Goal: Transaction & Acquisition: Register for event/course

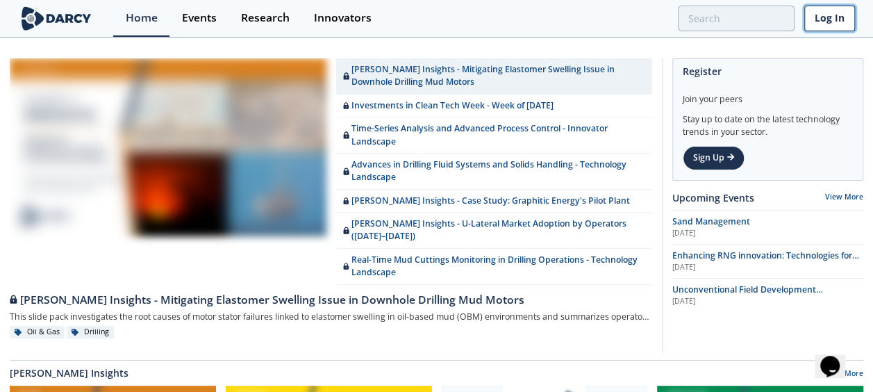
click at [825, 9] on link "Log In" at bounding box center [830, 19] width 51 height 26
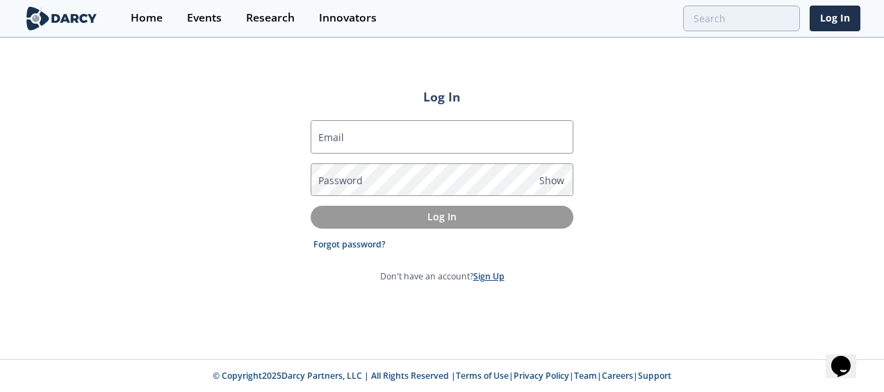
click at [487, 272] on link "Sign Up" at bounding box center [488, 276] width 31 height 12
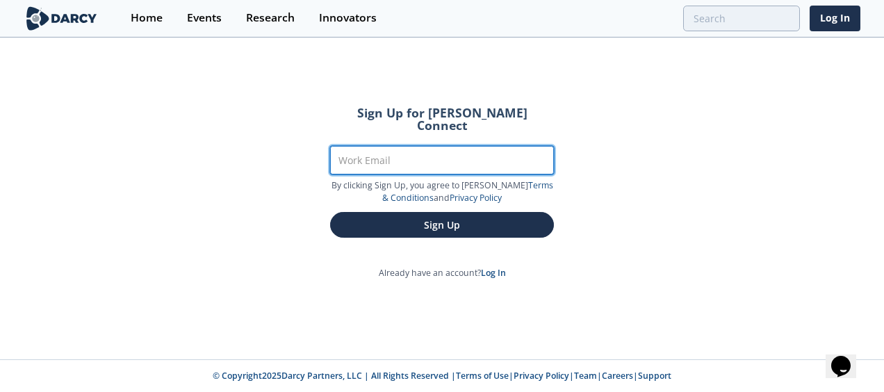
click at [417, 149] on input "Work Email" at bounding box center [442, 160] width 224 height 28
type input "[EMAIL_ADDRESS][DOMAIN_NAME]"
click at [330, 212] on button "Sign Up" at bounding box center [442, 225] width 224 height 26
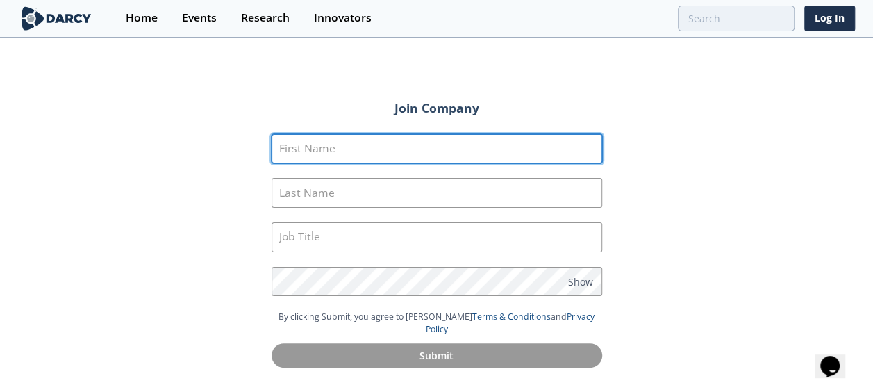
click at [417, 149] on input "First Name" at bounding box center [437, 149] width 331 height 30
type input "Valentino"
type input "Julien"
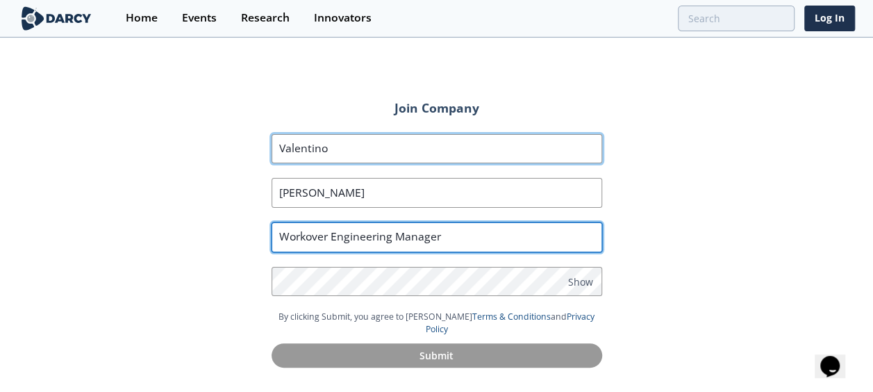
type input "Workover Engineering Manager"
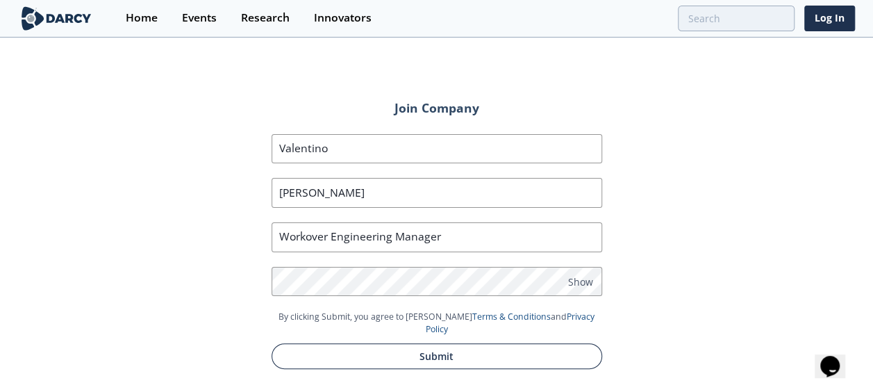
click at [446, 343] on button "Submit" at bounding box center [437, 356] width 331 height 26
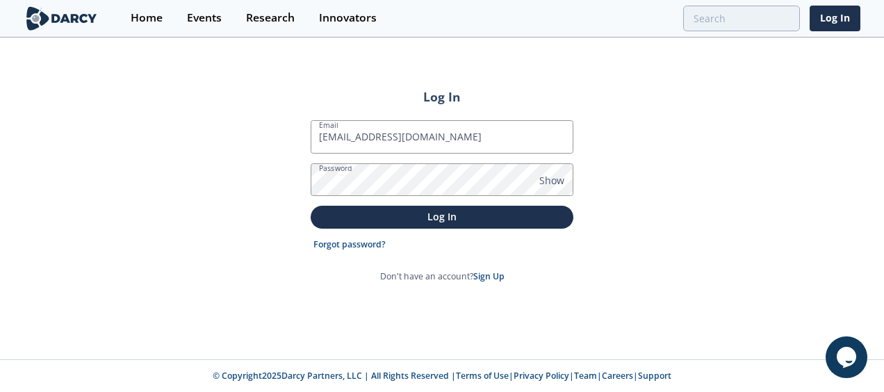
click at [311, 206] on button "Log In" at bounding box center [442, 217] width 263 height 23
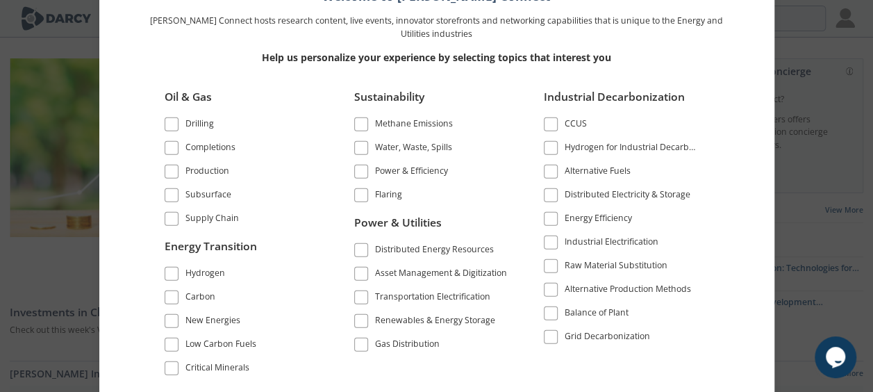
click at [177, 150] on span at bounding box center [172, 148] width 14 height 14
click at [174, 171] on span at bounding box center [172, 172] width 10 height 10
click at [186, 127] on div "Drilling" at bounding box center [199, 125] width 28 height 17
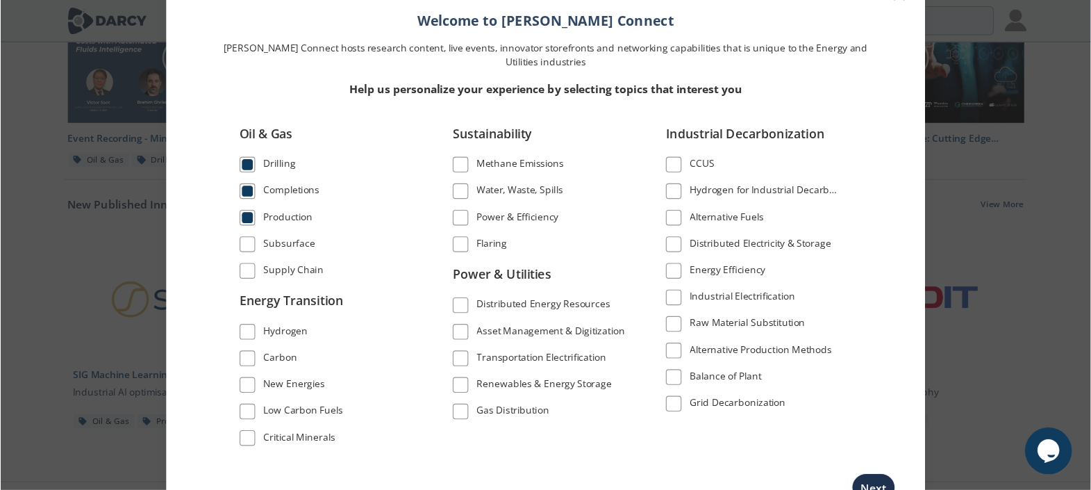
scroll to position [782, 0]
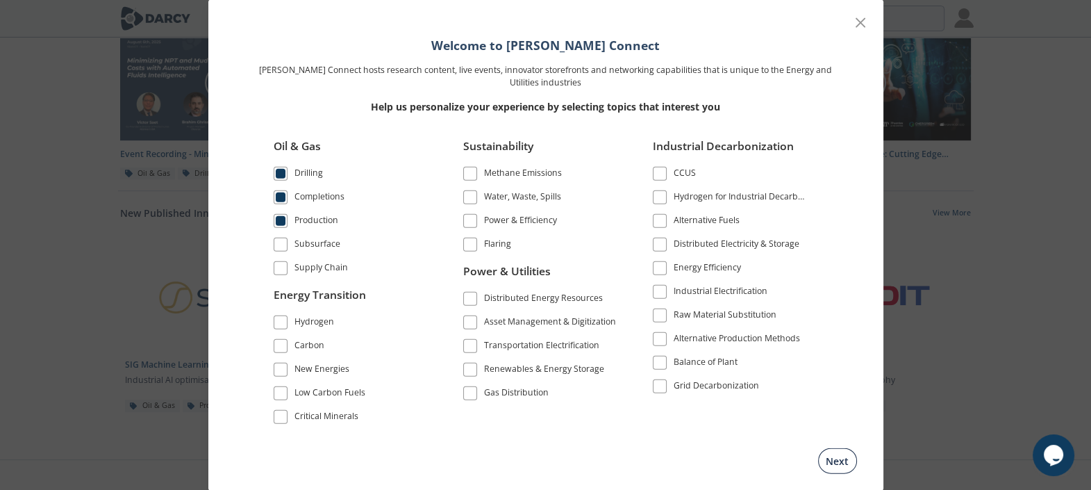
click at [840, 391] on button "Next" at bounding box center [837, 461] width 39 height 26
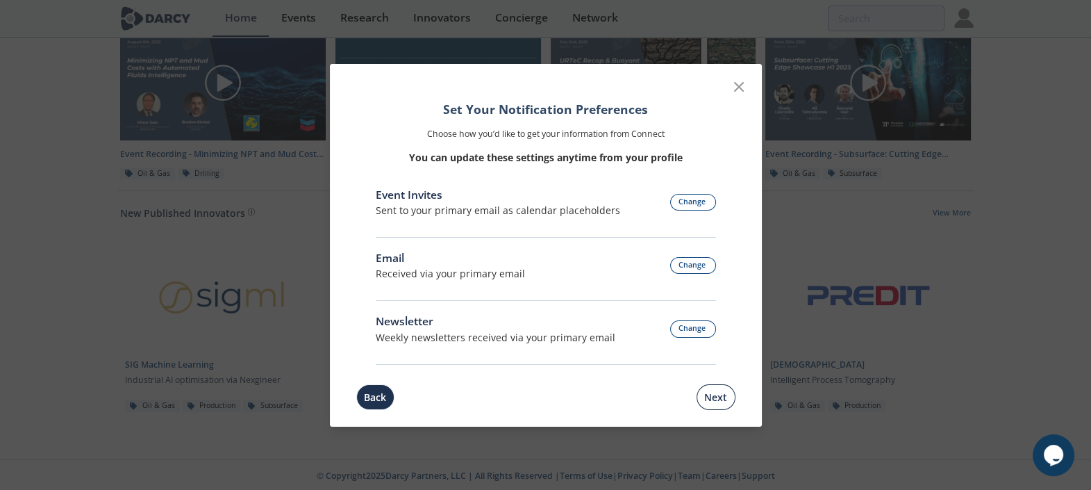
click at [716, 391] on button "Next" at bounding box center [716, 397] width 39 height 26
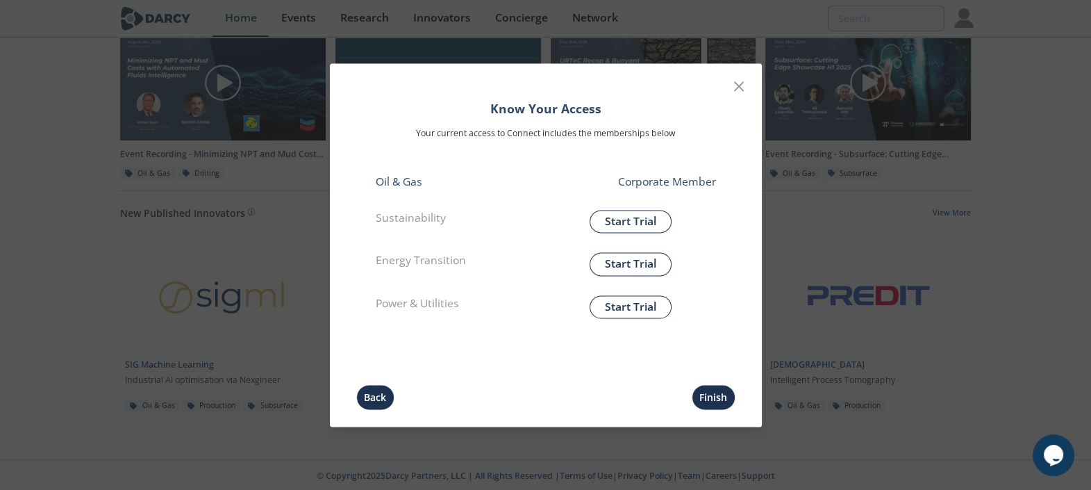
click at [716, 391] on button "Finish" at bounding box center [714, 397] width 44 height 26
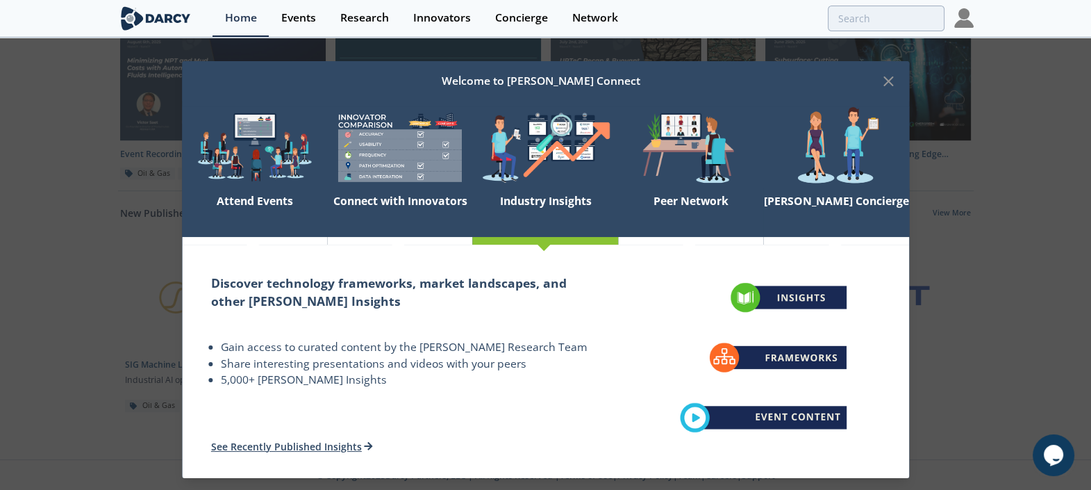
click at [879, 76] on div "Welcome to [PERSON_NAME] Connect" at bounding box center [540, 81] width 679 height 26
click at [883, 80] on icon at bounding box center [889, 81] width 8 height 8
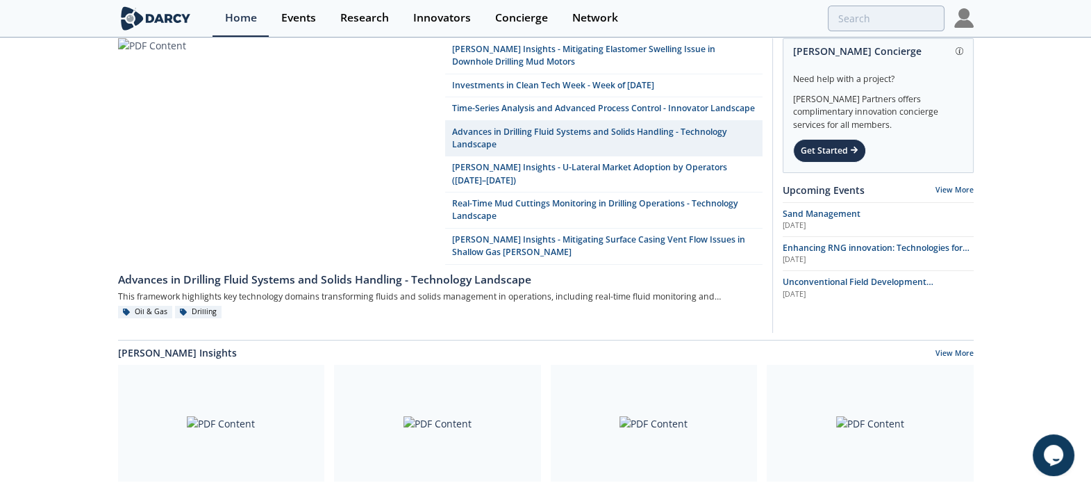
scroll to position [0, 0]
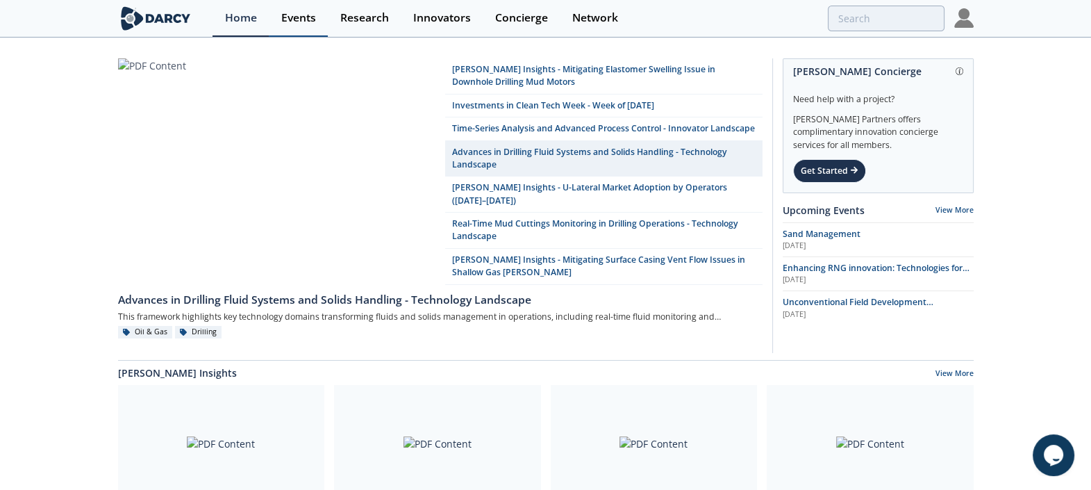
click at [296, 19] on div "Events" at bounding box center [298, 18] width 35 height 11
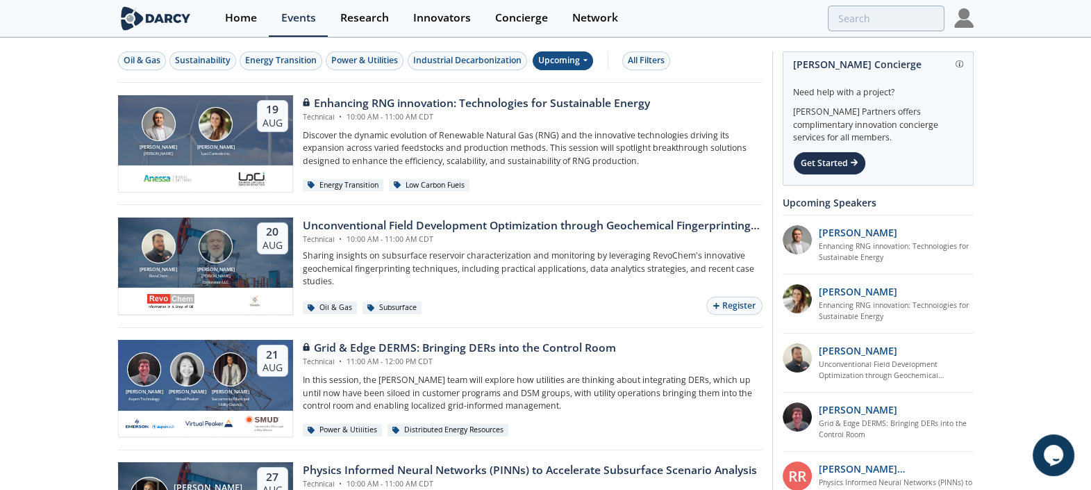
click at [580, 61] on div "Upcoming" at bounding box center [563, 60] width 60 height 19
click at [575, 104] on div "Past" at bounding box center [579, 106] width 86 height 22
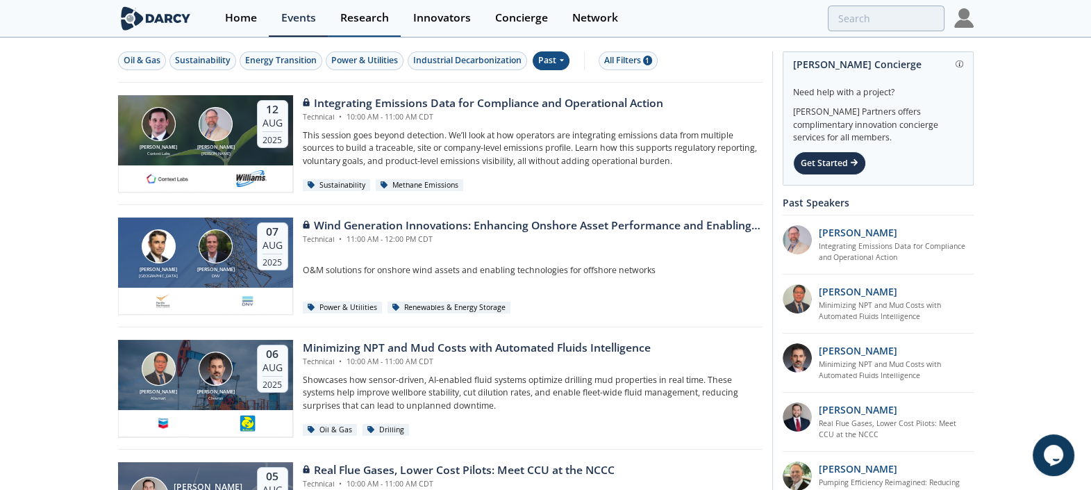
click at [344, 34] on link "Research" at bounding box center [364, 18] width 73 height 37
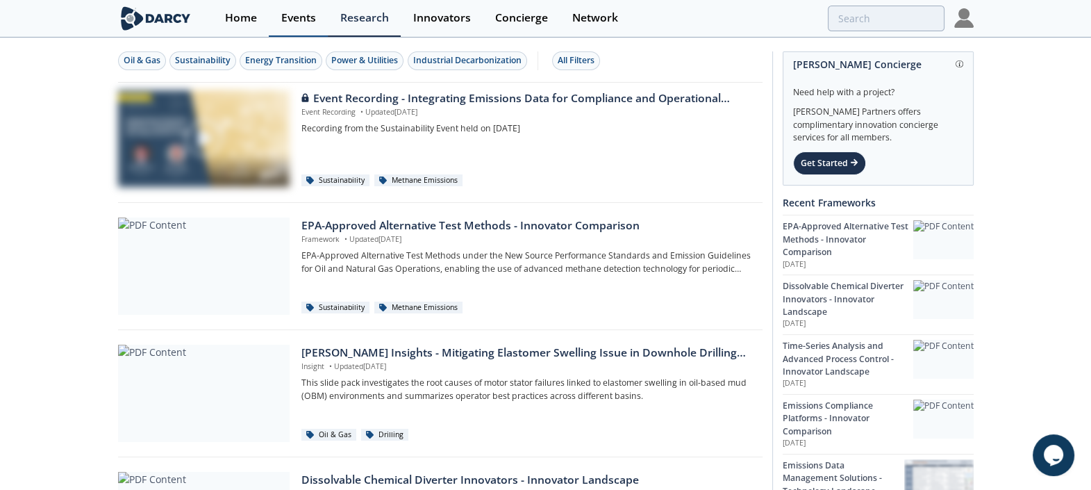
click at [307, 19] on div "Events" at bounding box center [298, 18] width 35 height 11
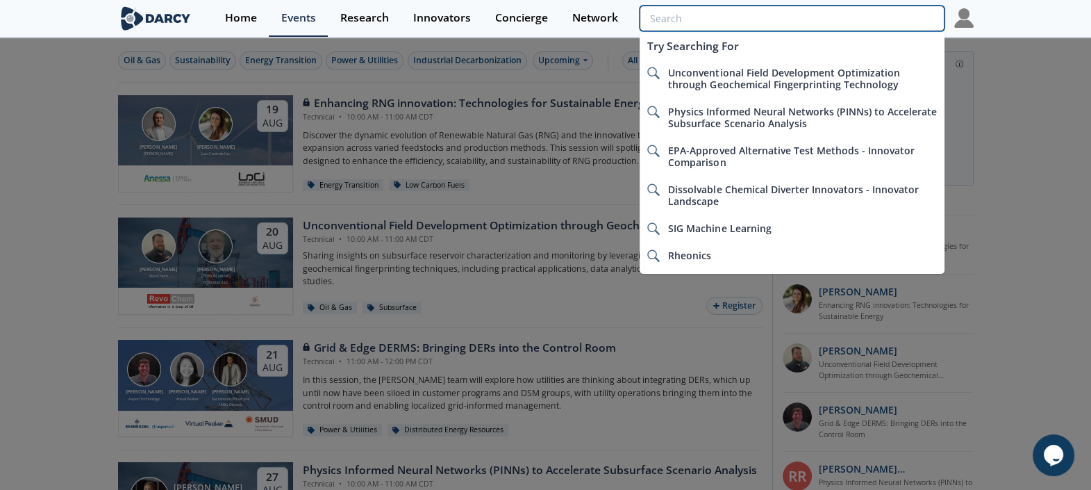
click at [859, 15] on input "search" at bounding box center [792, 19] width 304 height 26
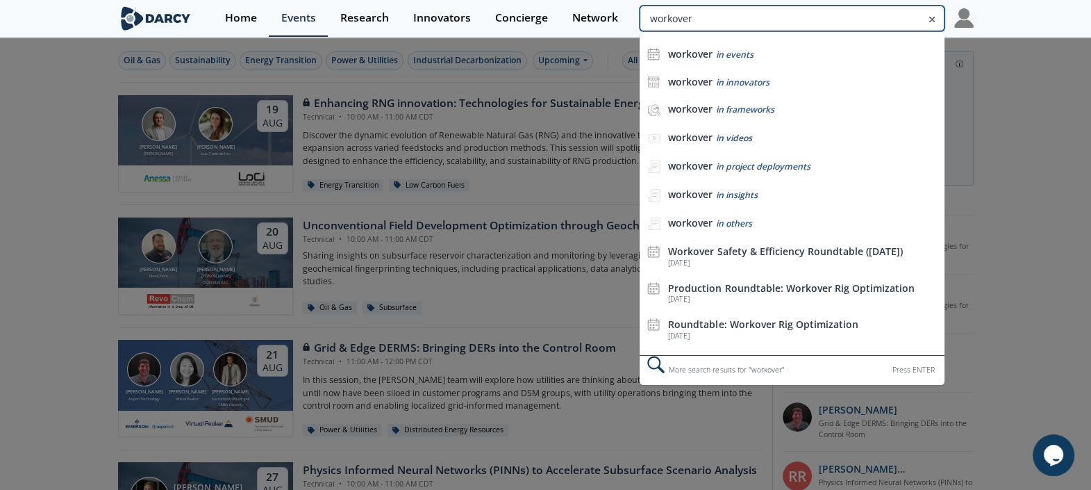
type input "workover"
click at [56, 152] on div at bounding box center [545, 245] width 1091 height 490
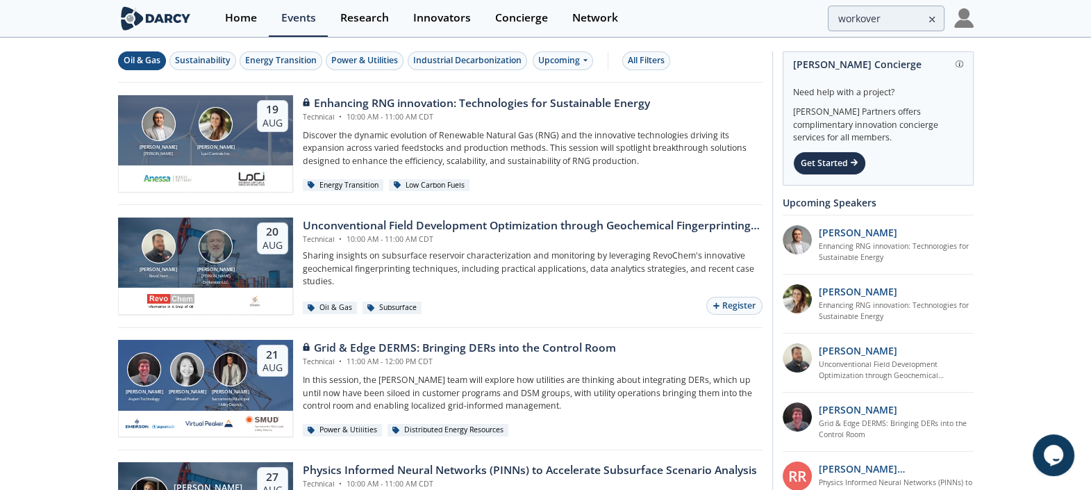
click at [140, 62] on div "Oil & Gas" at bounding box center [142, 60] width 37 height 13
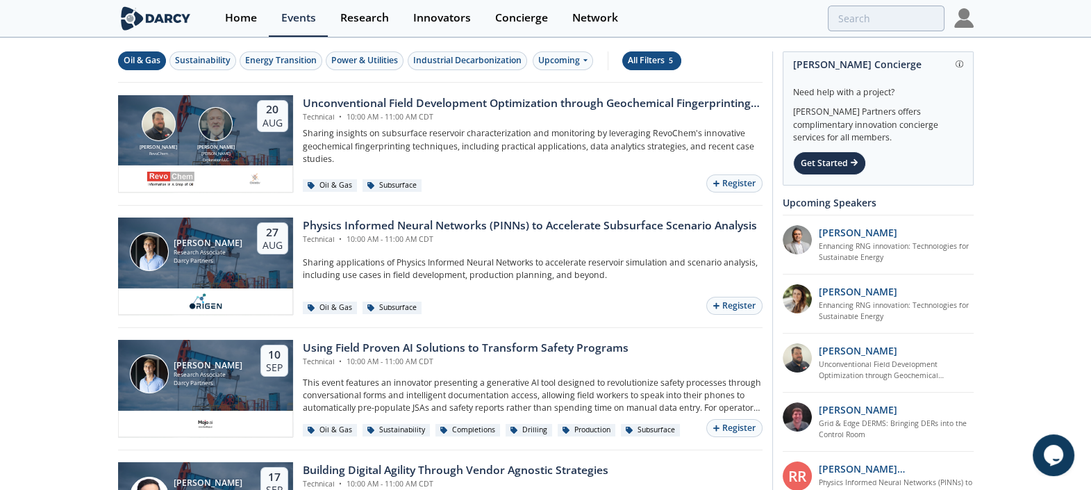
click at [661, 59] on div "All Filters 5" at bounding box center [652, 60] width 48 height 13
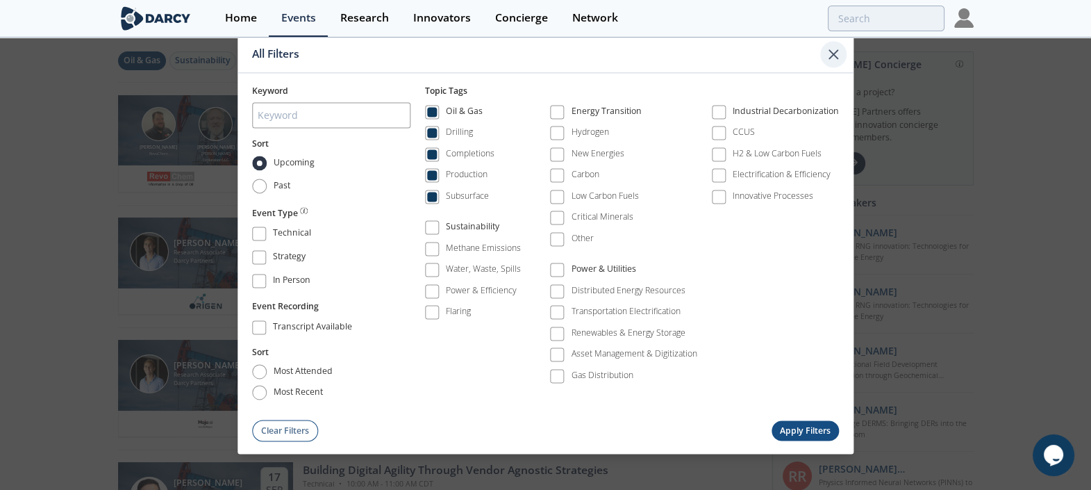
click at [832, 63] on icon at bounding box center [833, 54] width 17 height 17
